Goal: Find specific page/section: Find specific page/section

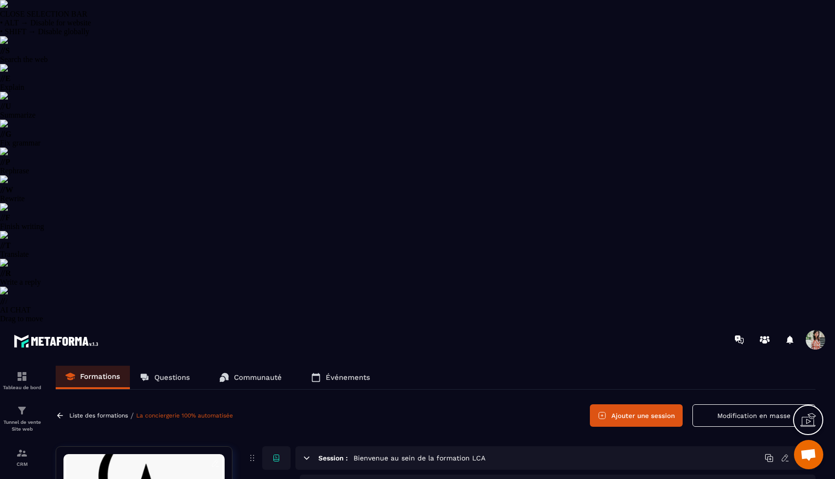
select select "******"
click at [186, 366] on link "Questions" at bounding box center [165, 377] width 70 height 23
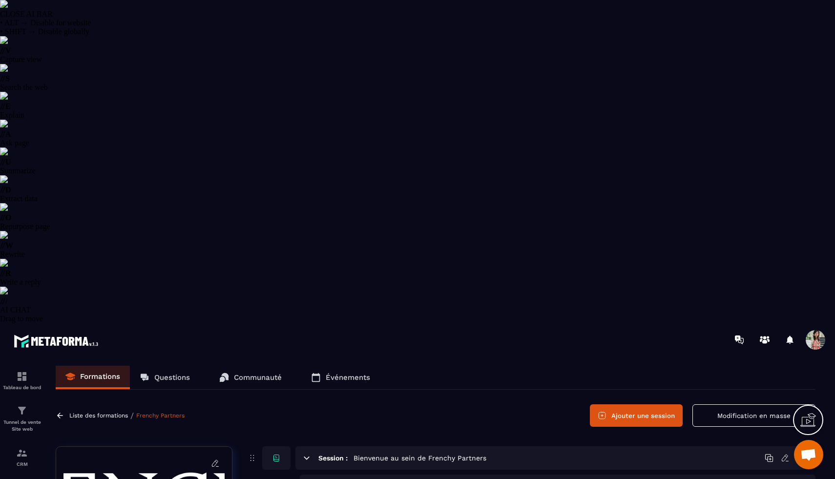
scroll to position [49, 0]
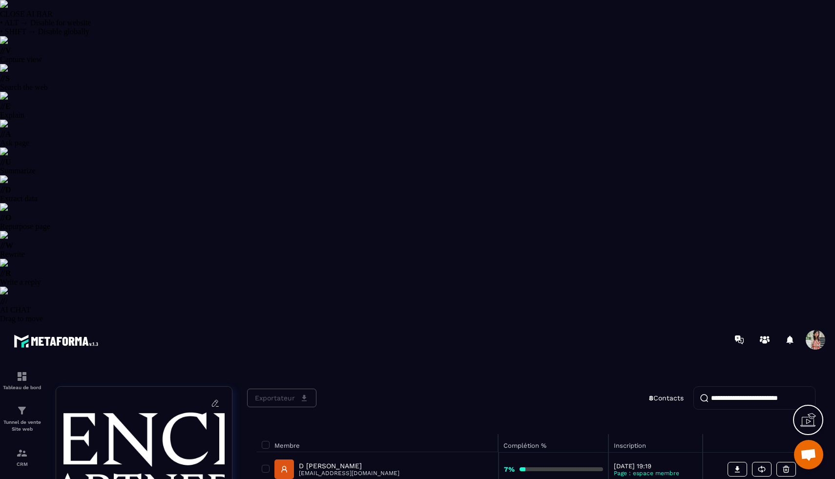
scroll to position [47, 0]
